Goal: Task Accomplishment & Management: Complete application form

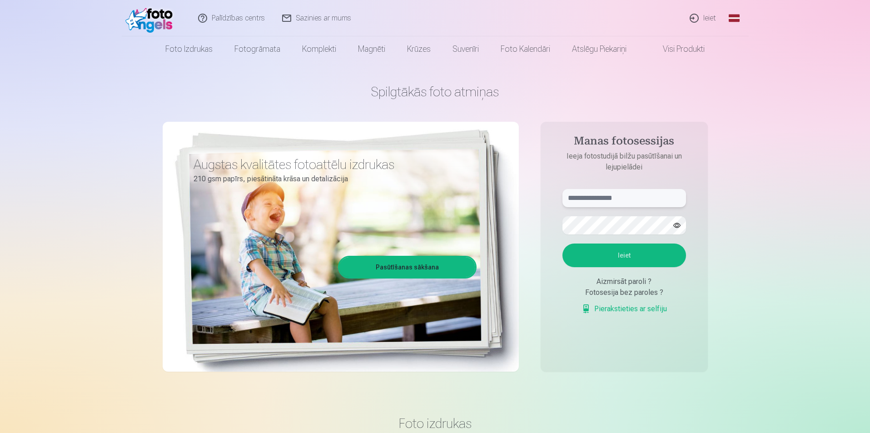
click at [649, 201] on input "text" at bounding box center [624, 198] width 124 height 18
type input "**********"
click at [620, 250] on button "Ieiet" at bounding box center [624, 255] width 124 height 24
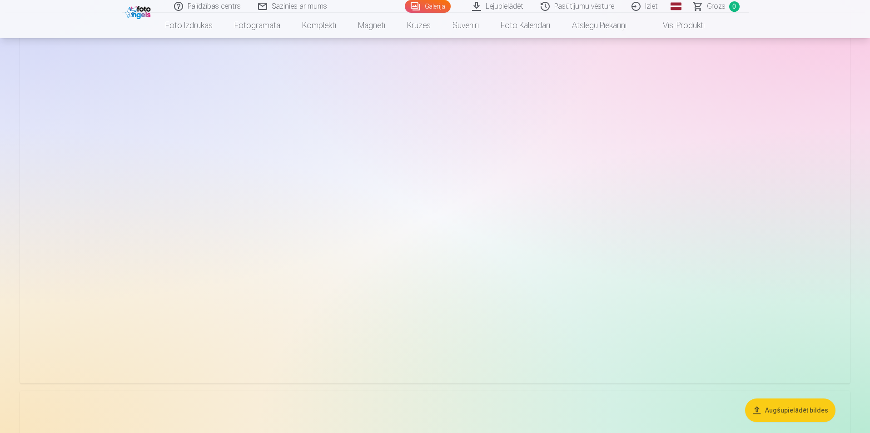
scroll to position [1226, 0]
